Goal: Information Seeking & Learning: Learn about a topic

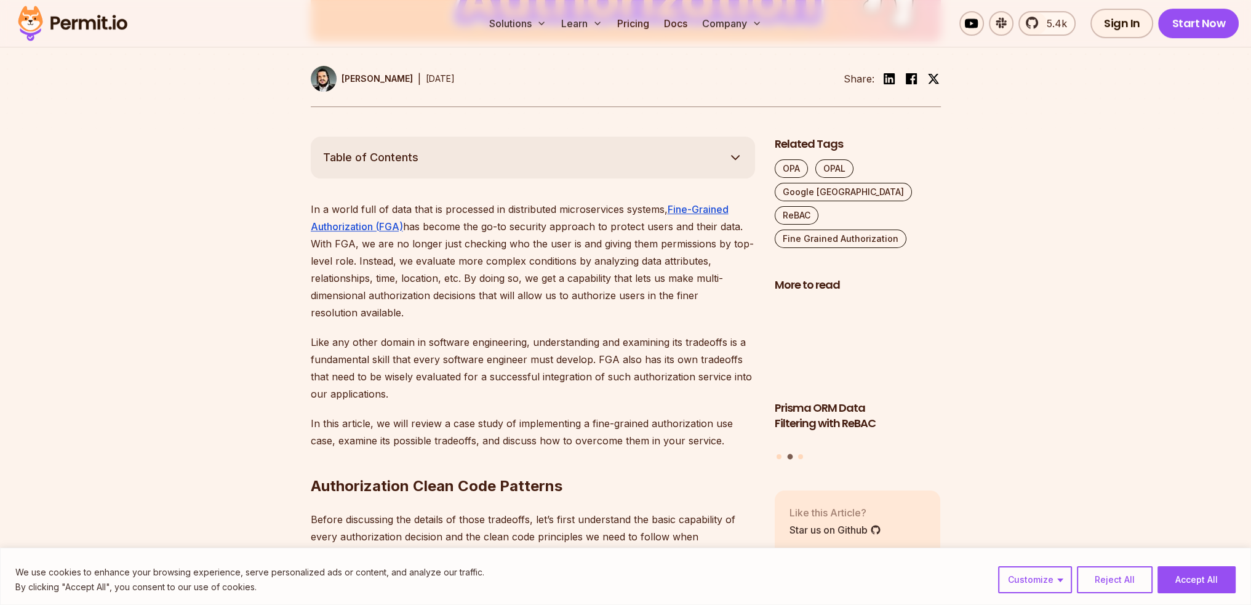
scroll to position [615, 0]
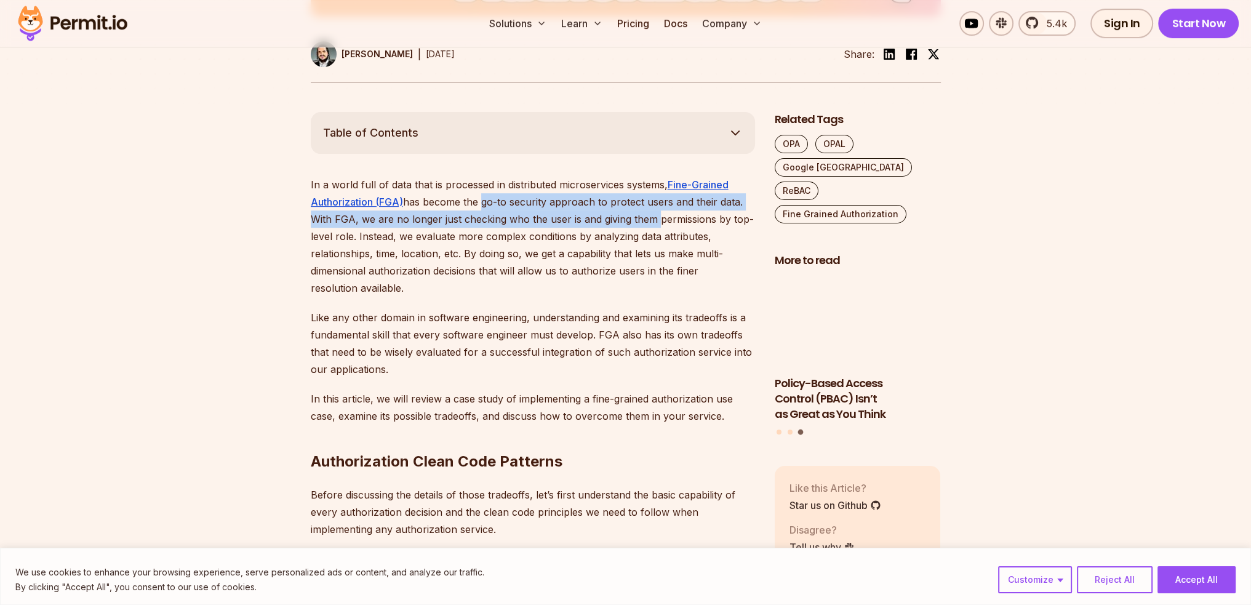
drag, startPoint x: 490, startPoint y: 199, endPoint x: 654, endPoint y: 214, distance: 164.3
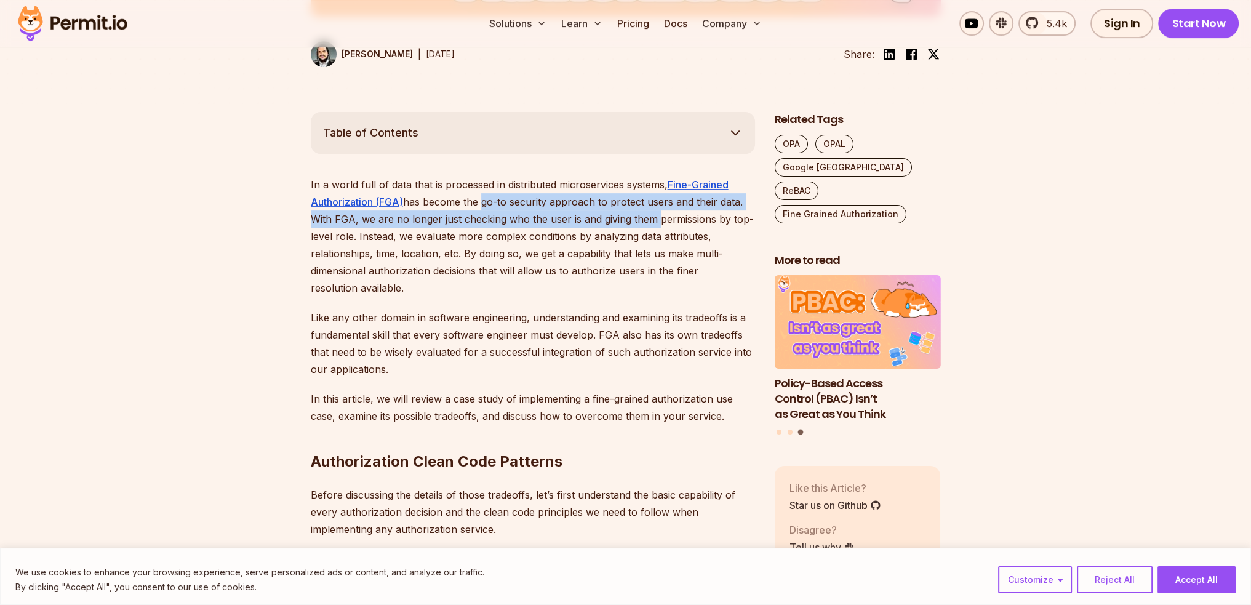
click at [654, 214] on p "In a world full of data that is processed in distributed microservices systems,…" at bounding box center [533, 236] width 444 height 121
click at [446, 223] on p "In a world full of data that is processed in distributed microservices systems,…" at bounding box center [533, 236] width 444 height 121
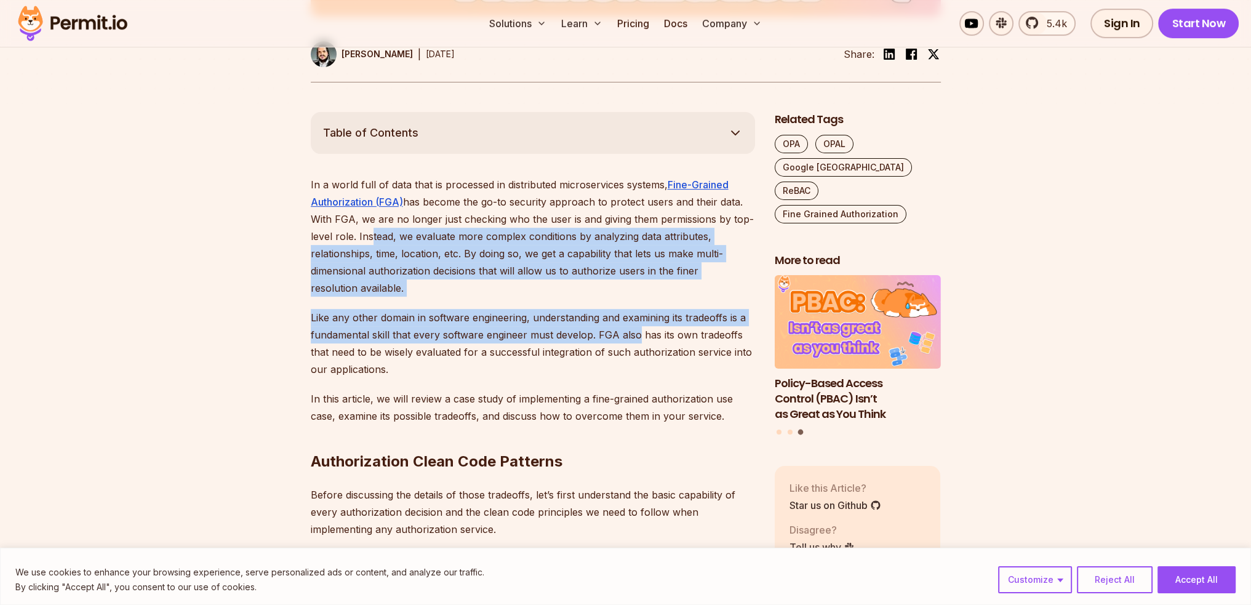
drag, startPoint x: 382, startPoint y: 233, endPoint x: 643, endPoint y: 335, distance: 280.2
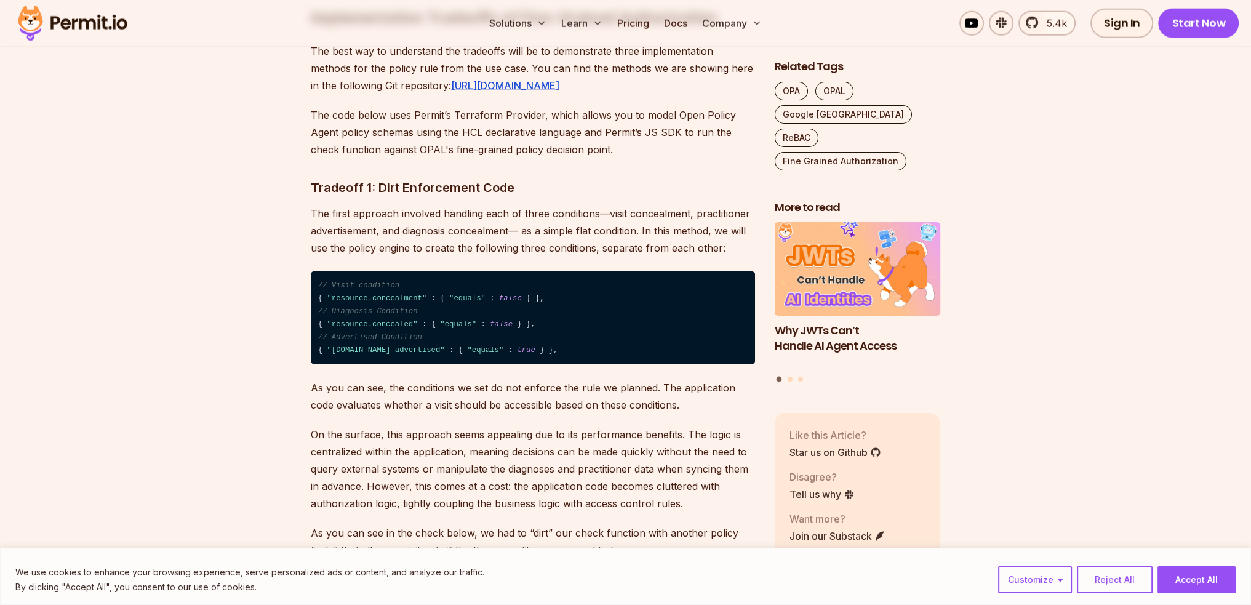
scroll to position [4123, 0]
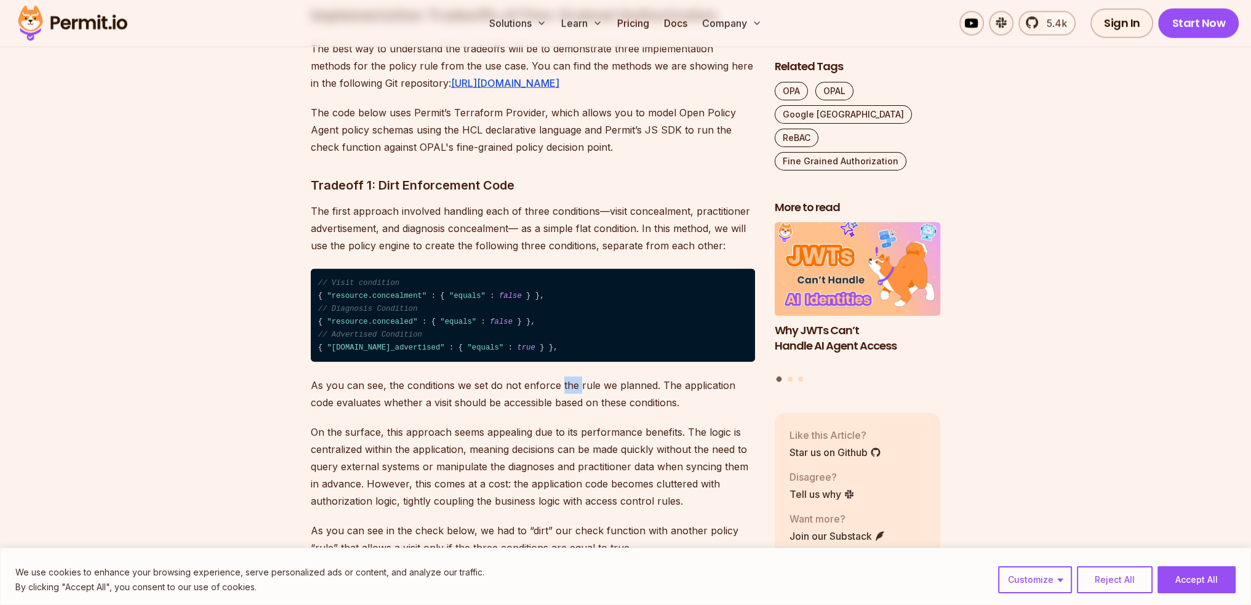
drag, startPoint x: 560, startPoint y: 462, endPoint x: 577, endPoint y: 460, distance: 16.7
click at [577, 411] on p "As you can see, the conditions we set do not enforce the rule we planned. The a…" at bounding box center [533, 394] width 444 height 34
drag, startPoint x: 486, startPoint y: 479, endPoint x: 622, endPoint y: 479, distance: 136.0
click at [620, 411] on p "As you can see, the conditions we set do not enforce the rule we planned. The a…" at bounding box center [533, 394] width 444 height 34
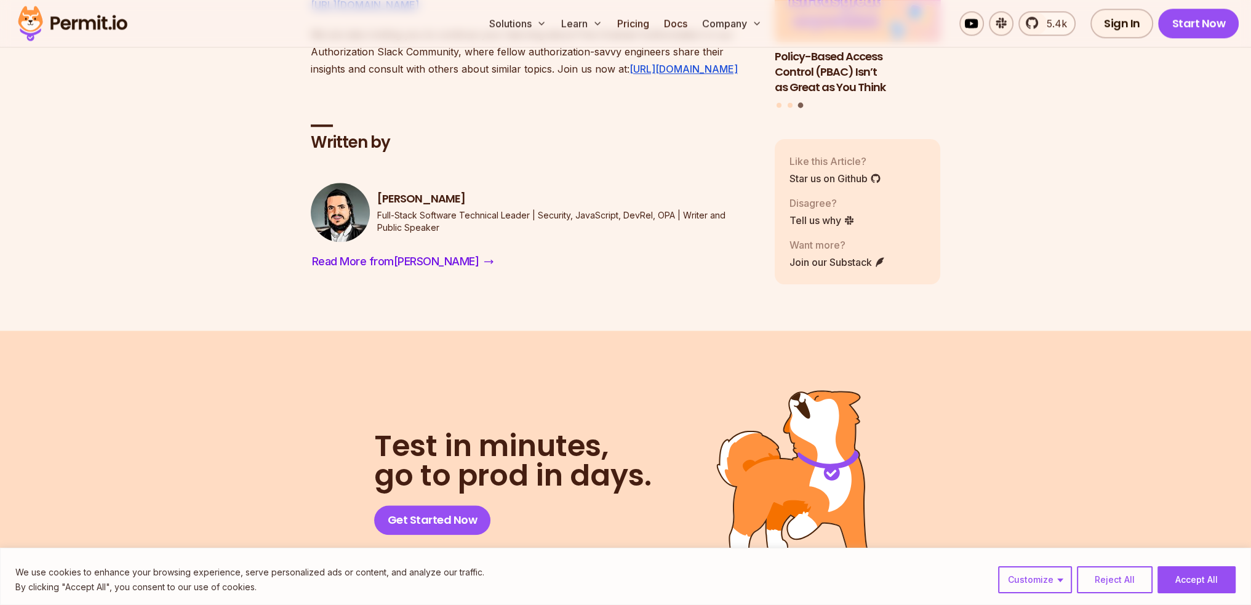
scroll to position [8185, 0]
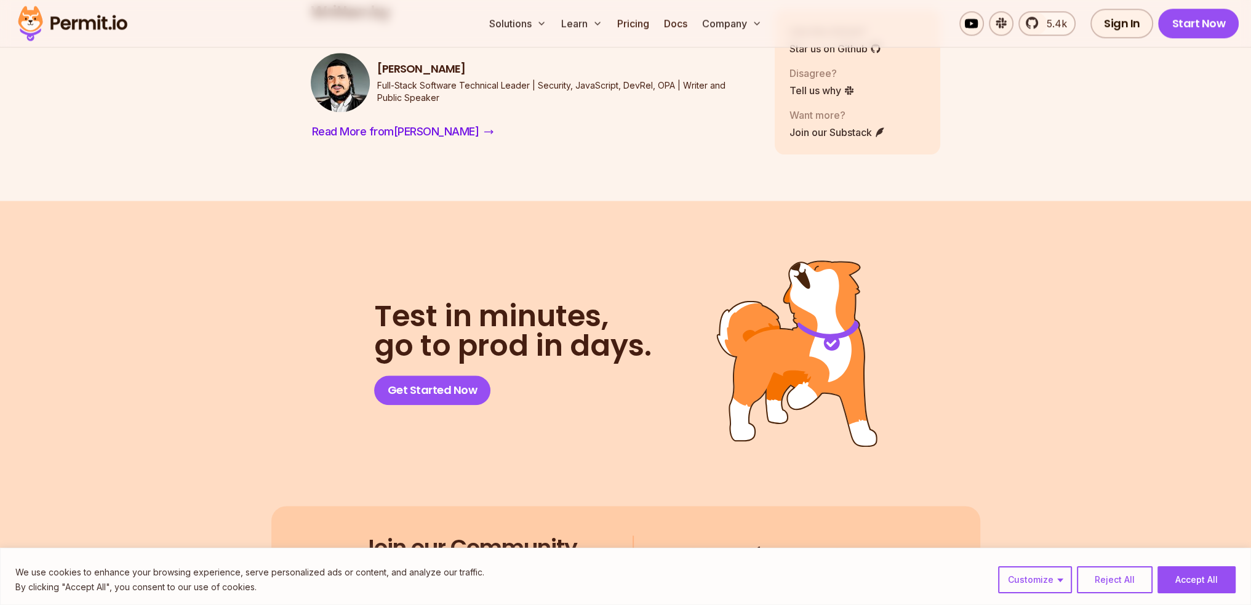
drag, startPoint x: 342, startPoint y: 297, endPoint x: 680, endPoint y: 348, distance: 341.6
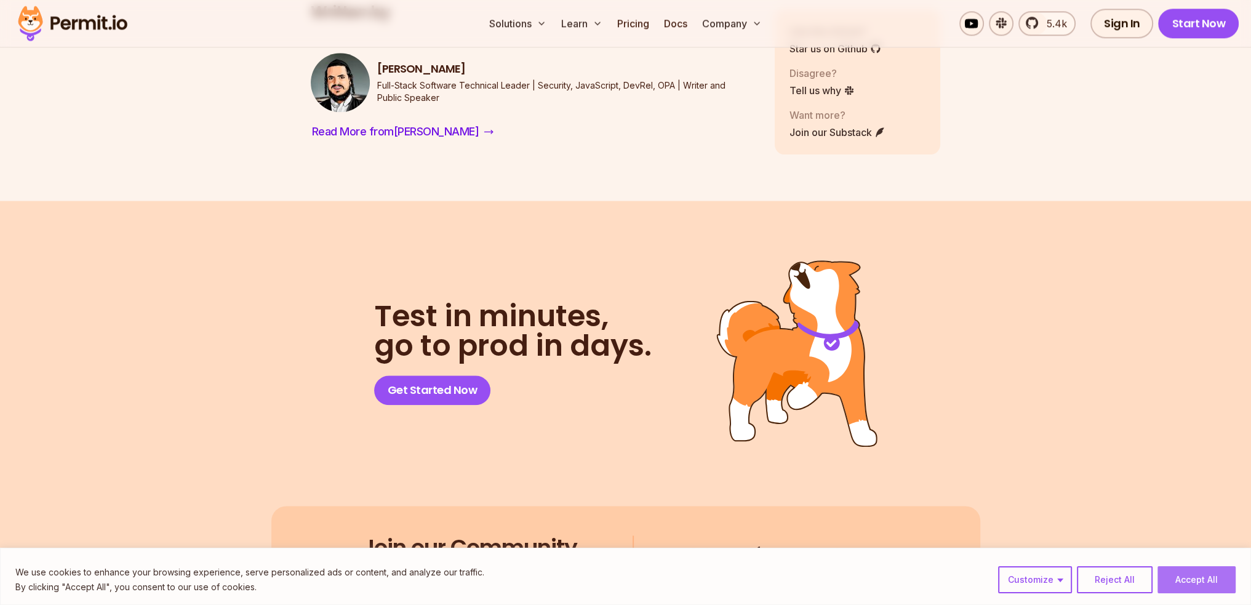
click at [1188, 583] on button "Accept All" at bounding box center [1197, 579] width 78 height 27
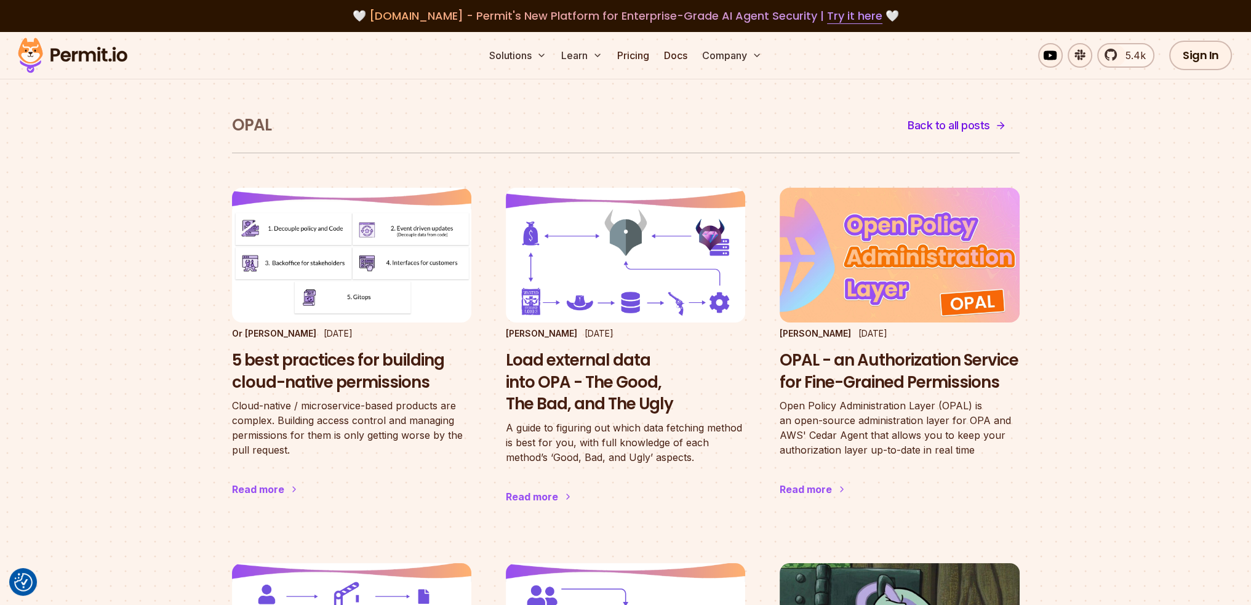
click at [118, 55] on img at bounding box center [72, 55] width 121 height 42
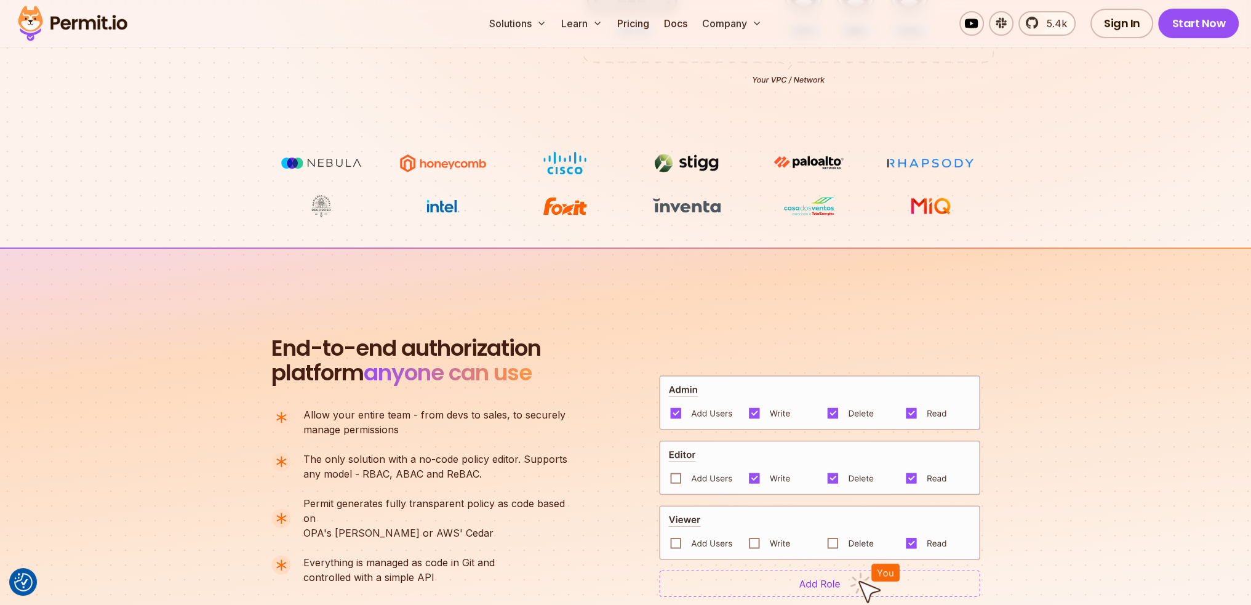
scroll to position [739, 0]
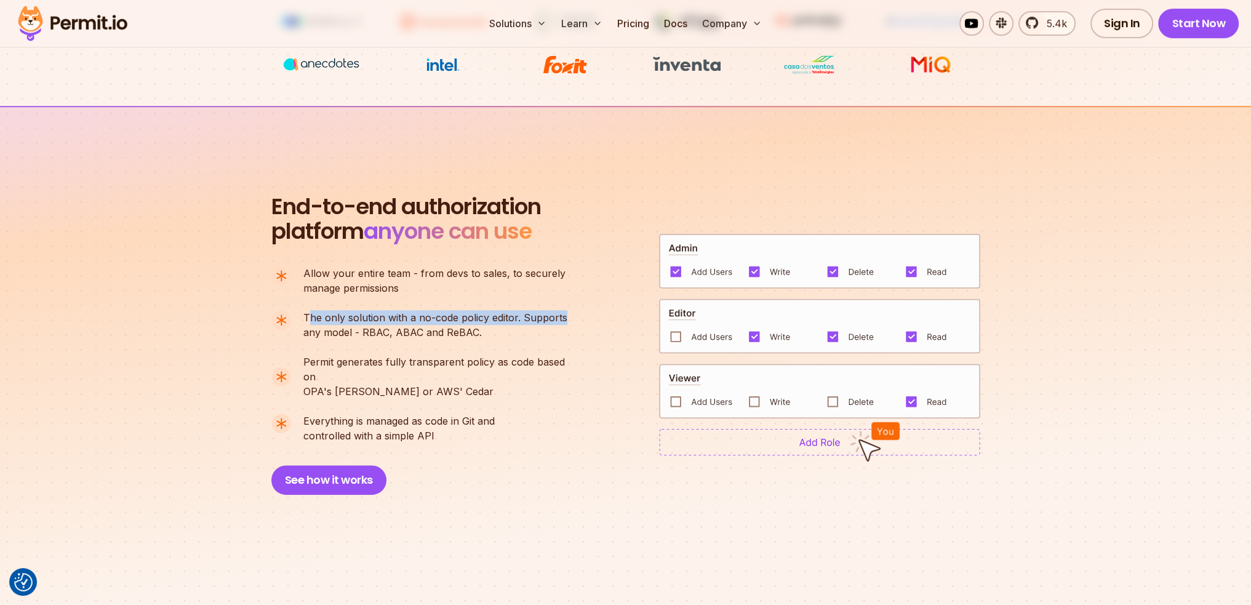
drag, startPoint x: 308, startPoint y: 303, endPoint x: 574, endPoint y: 312, distance: 266.0
click at [574, 312] on ul "Allow your entire team - from devs to sales, to securely manage permissions The…" at bounding box center [424, 354] width 306 height 177
click at [574, 312] on li "The only solution with a no-code policy editor. Supports any model - RBAC, ABAC…" at bounding box center [424, 325] width 306 height 30
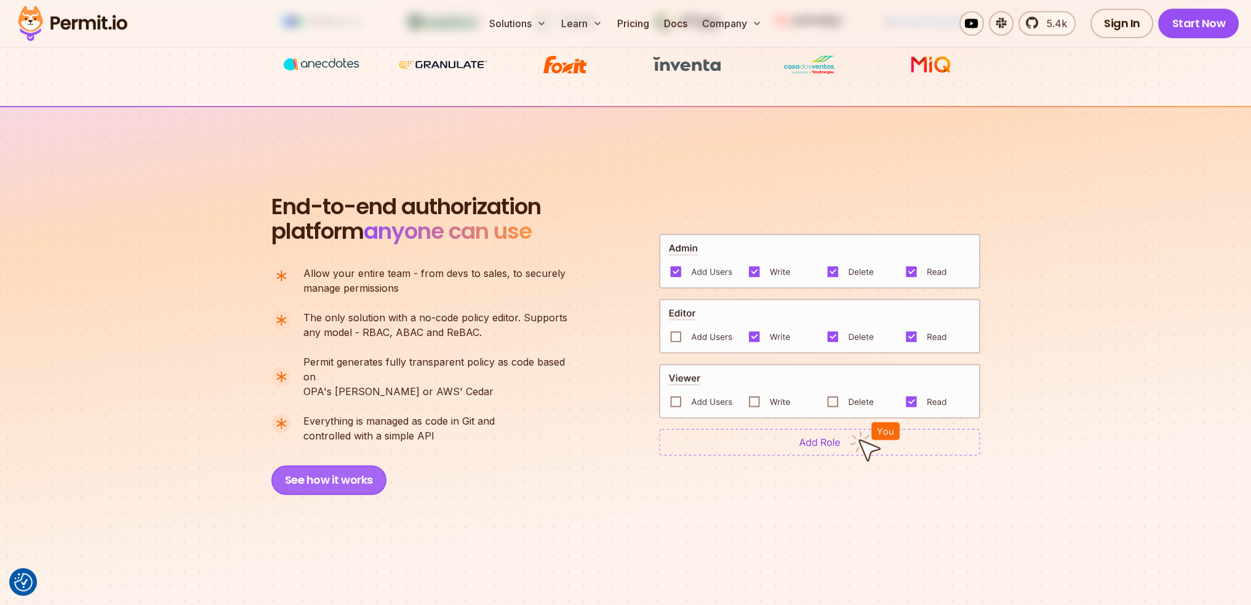
click at [359, 472] on button "See how it works" at bounding box center [328, 480] width 115 height 30
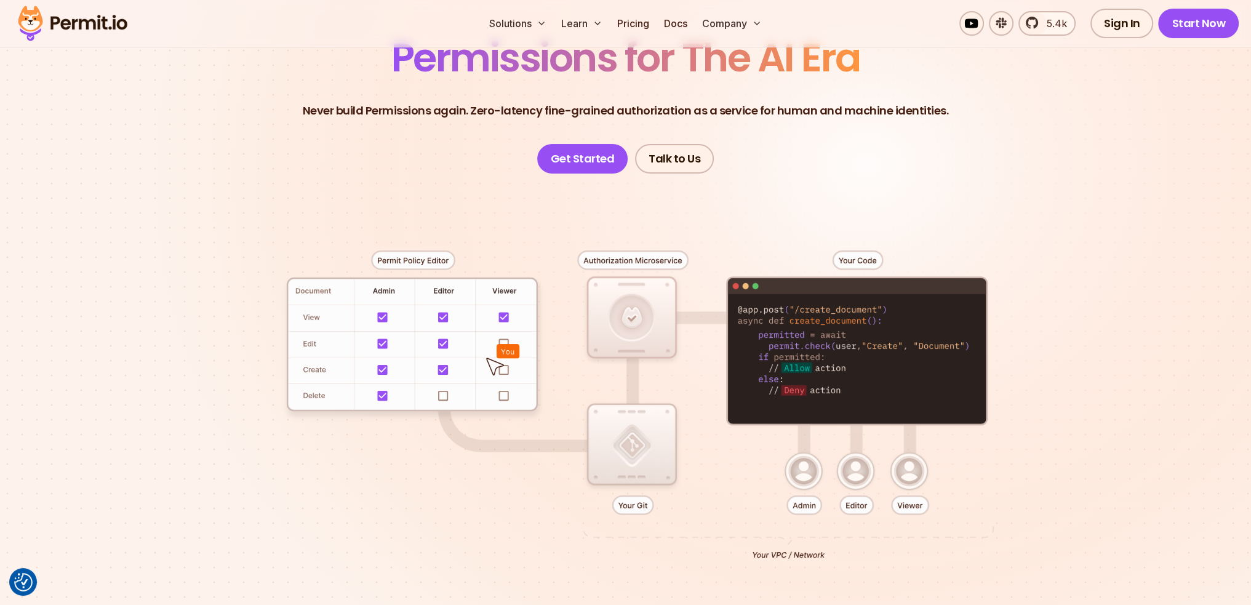
scroll to position [0, 0]
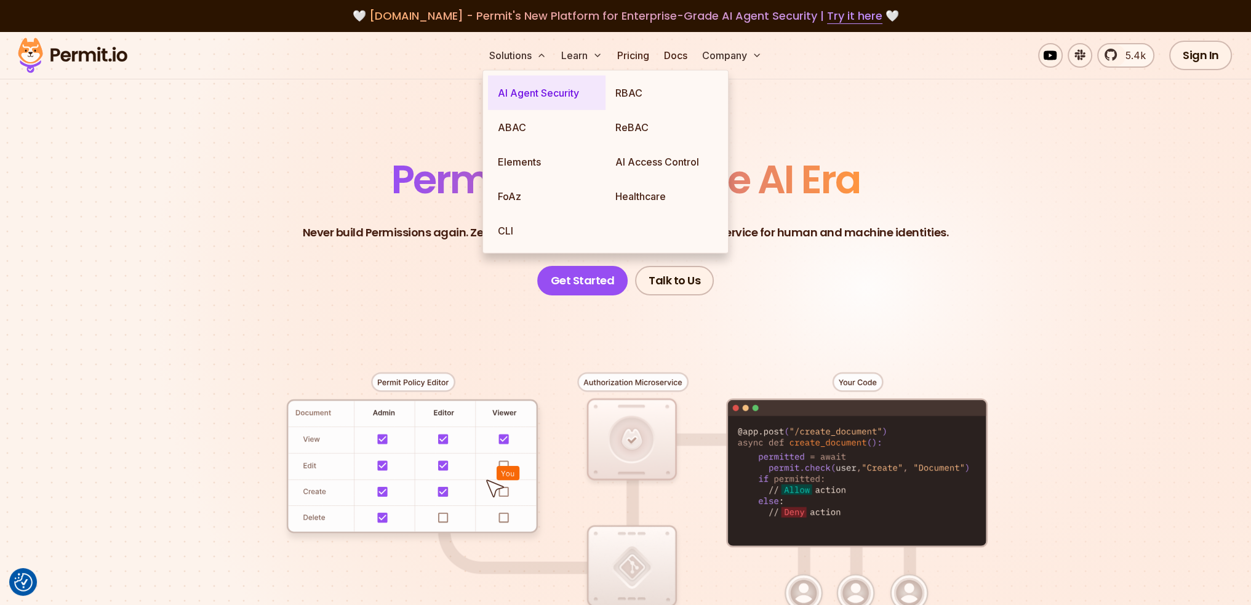
click at [551, 95] on link "AI Agent Security" at bounding box center [547, 93] width 118 height 34
click at [619, 86] on link "RBAC" at bounding box center [665, 93] width 118 height 34
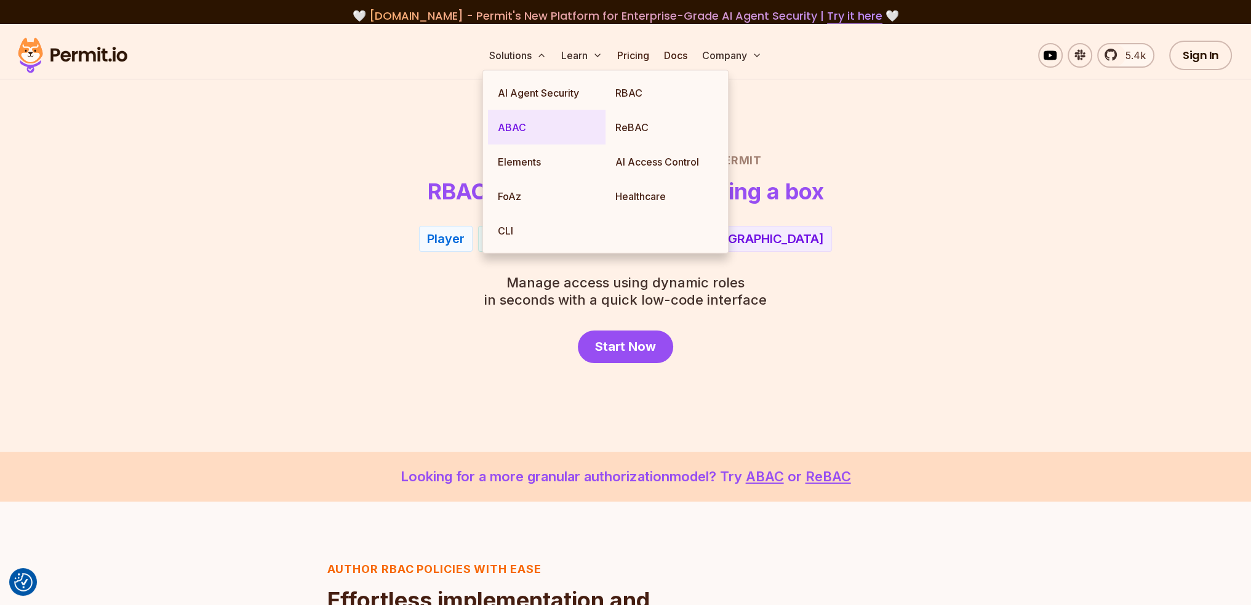
click at [502, 124] on link "ABAC" at bounding box center [547, 127] width 118 height 34
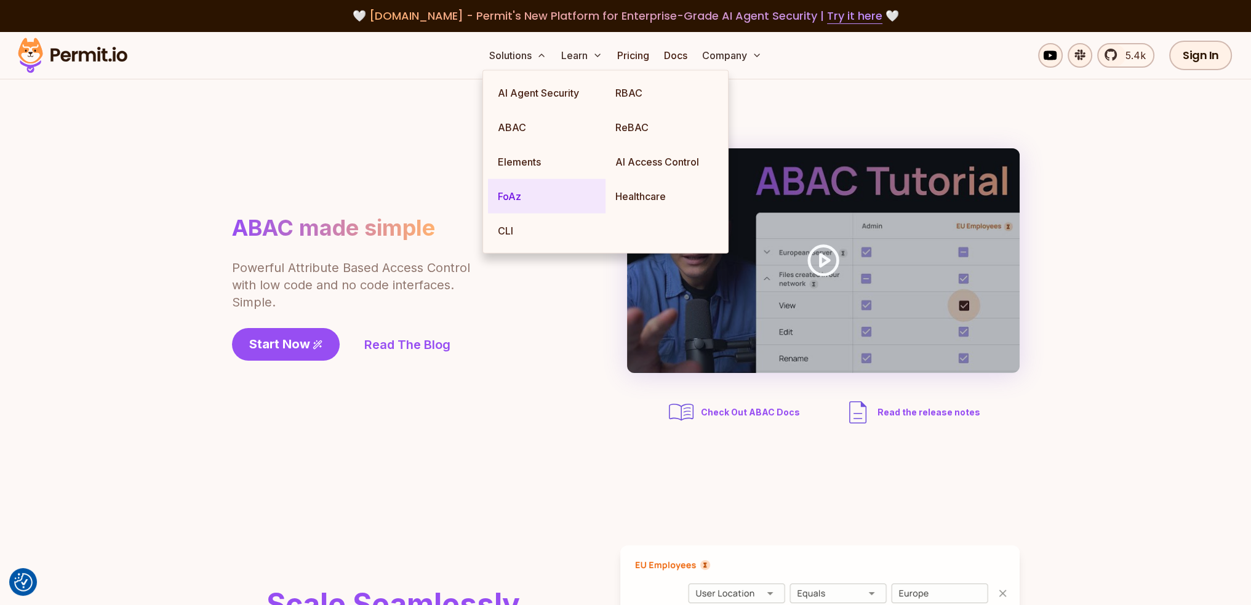
click at [515, 199] on link "FoAz" at bounding box center [547, 196] width 118 height 34
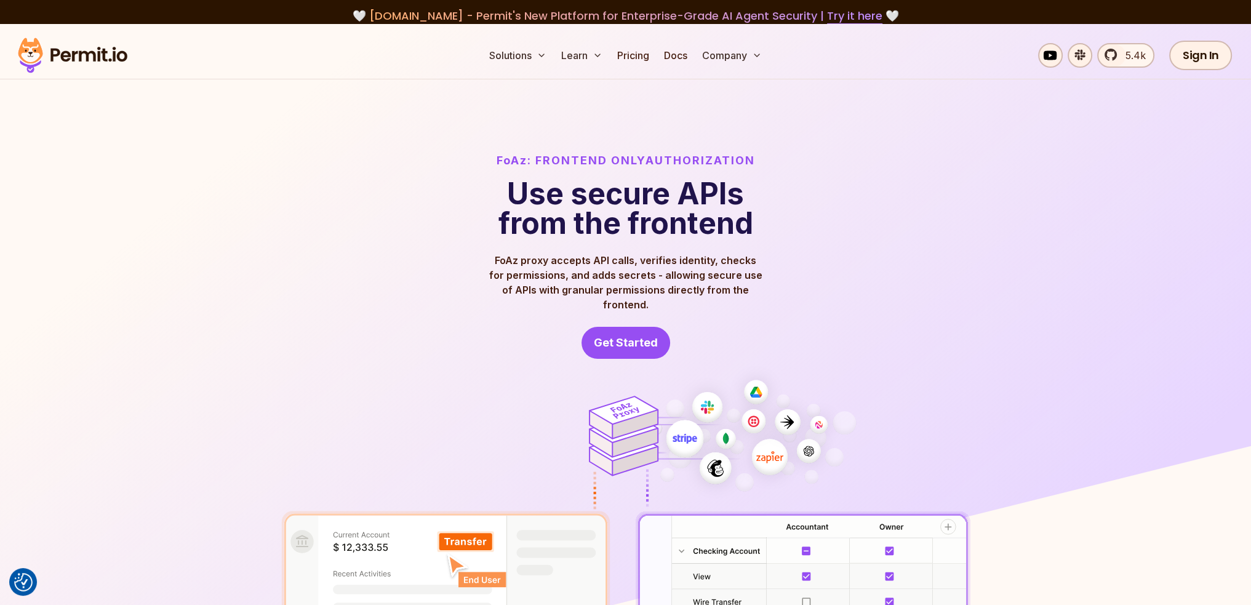
scroll to position [62, 0]
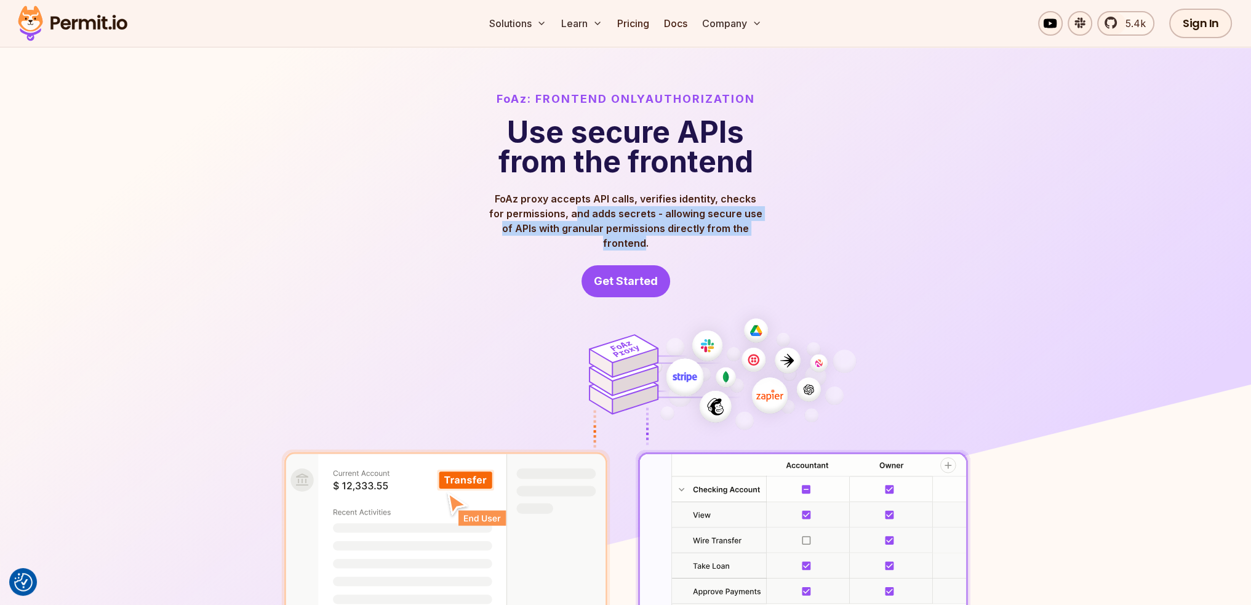
drag, startPoint x: 575, startPoint y: 216, endPoint x: 760, endPoint y: 235, distance: 185.6
click at [759, 235] on p "FoAz proxy accepts API calls, verifies identity, checks for permissions, and ad…" at bounding box center [626, 220] width 276 height 59
click at [779, 230] on div "FoAz: Frontend Only Authorization Use secure APIs from the frontend FoAz proxy …" at bounding box center [625, 193] width 689 height 207
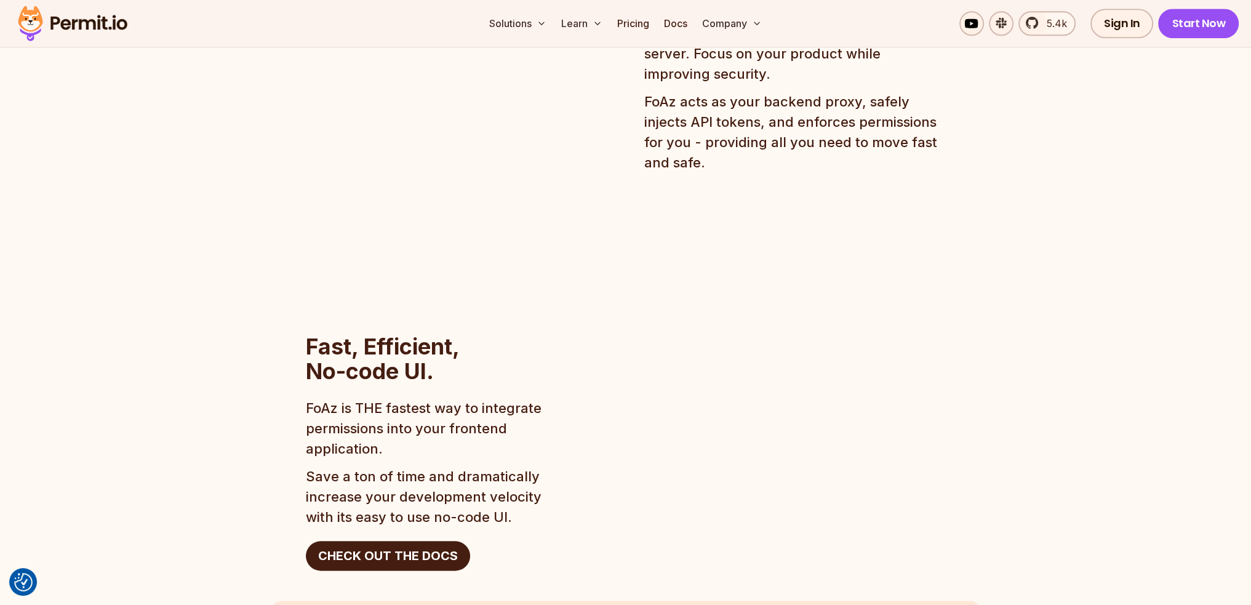
scroll to position [1600, 0]
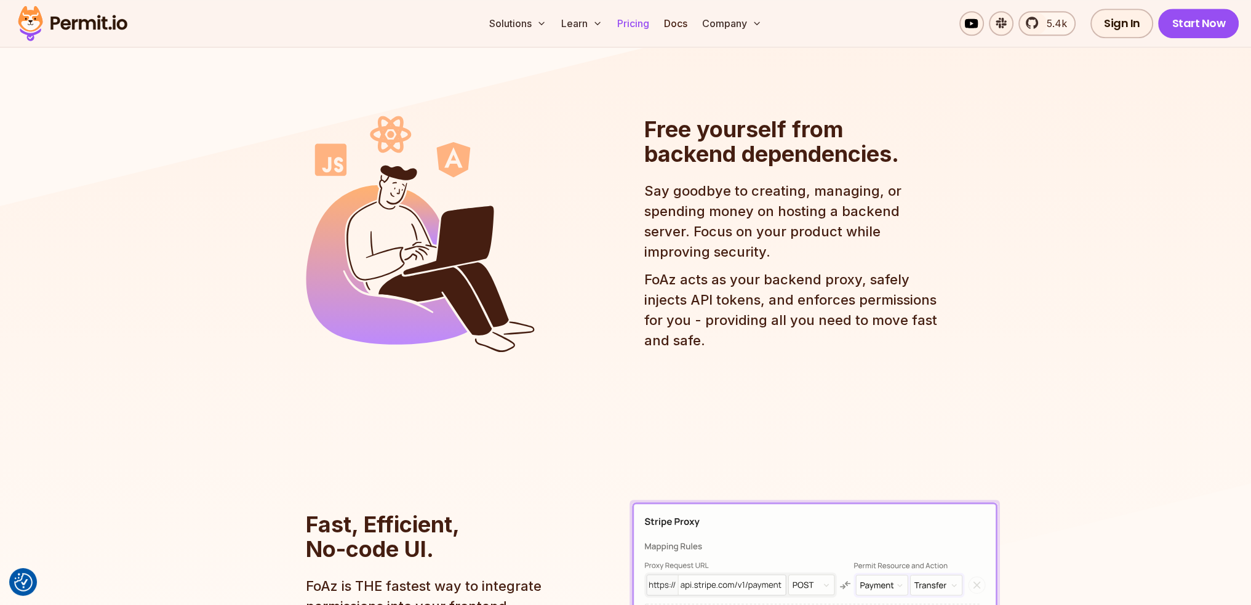
click at [637, 22] on link "Pricing" at bounding box center [633, 23] width 42 height 25
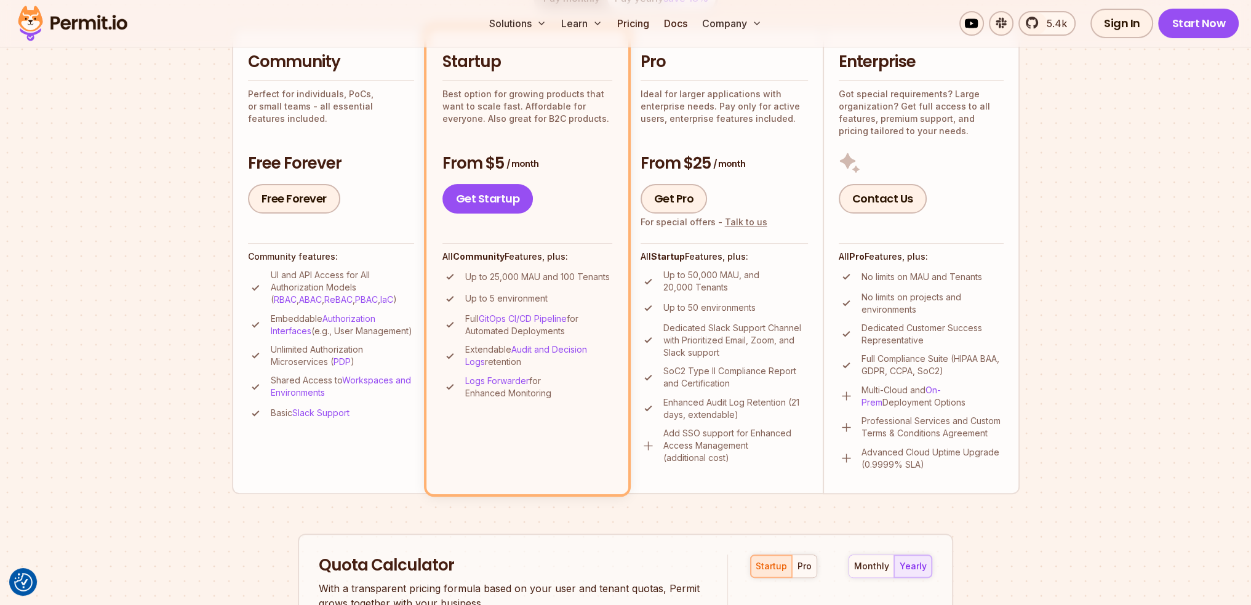
scroll to position [308, 0]
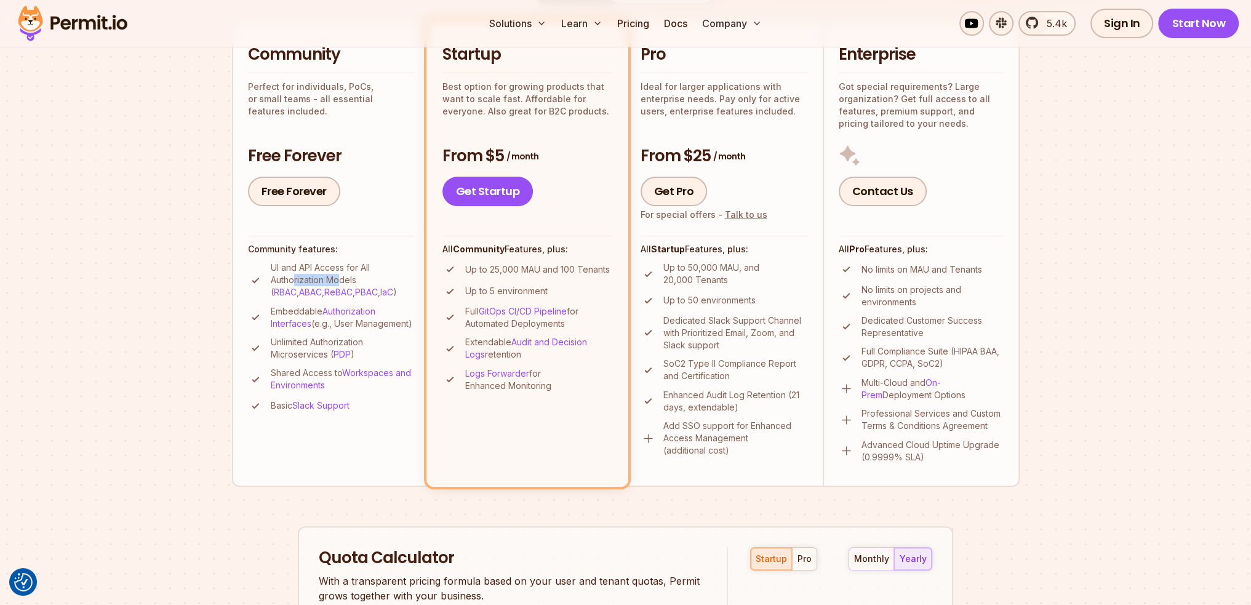
drag, startPoint x: 318, startPoint y: 276, endPoint x: 338, endPoint y: 274, distance: 20.4
click at [338, 274] on p "UI and API Access for All Authorization Models ( RBAC , ABAC , ReBAC , PBAC , I…" at bounding box center [342, 280] width 143 height 37
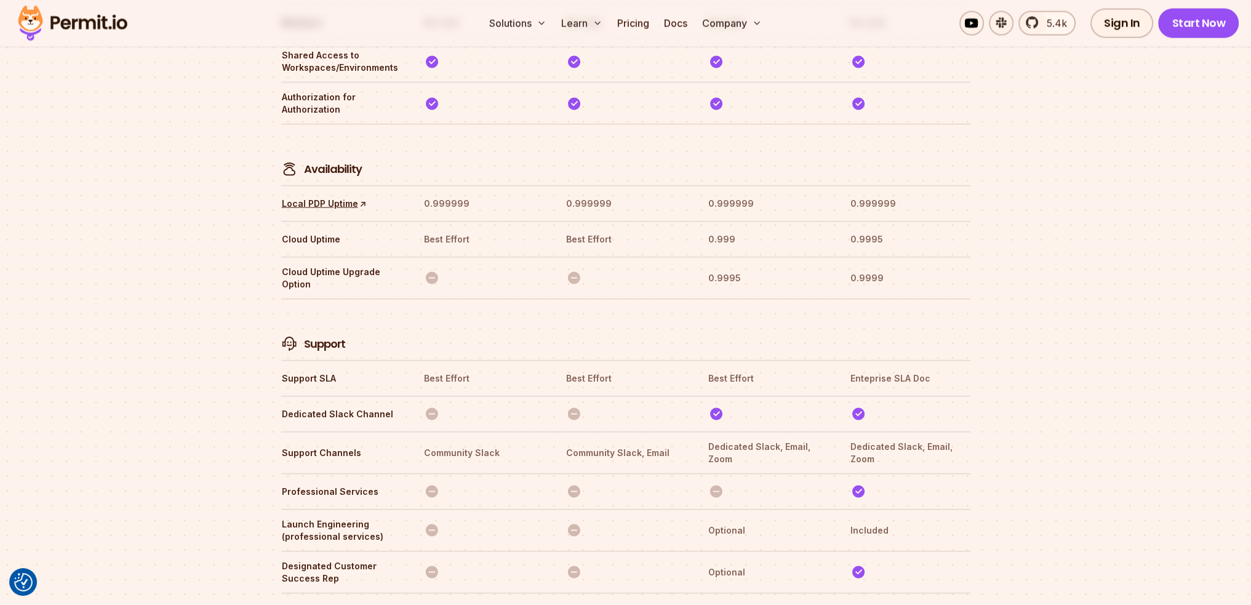
scroll to position [3892, 0]
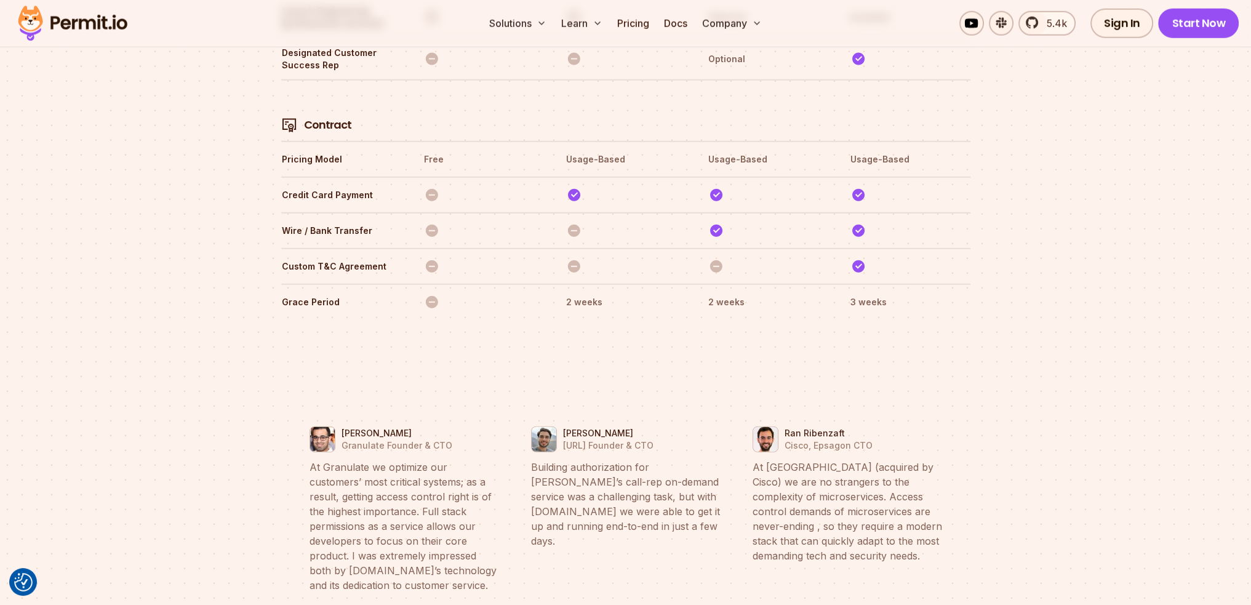
scroll to position [4384, 0]
